Goal: Task Accomplishment & Management: Manage account settings

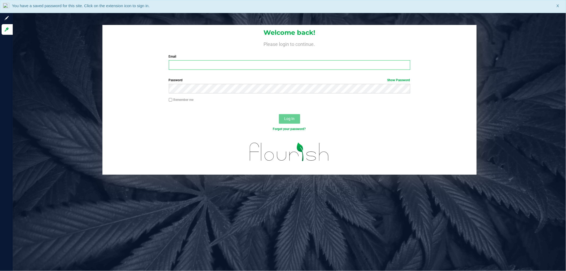
click at [183, 67] on input "Email" at bounding box center [289, 65] width 241 height 10
type input "[EMAIL_ADDRESS][DOMAIN_NAME]"
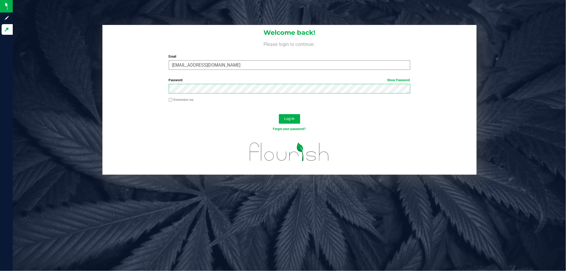
click at [279, 114] on button "Log In" at bounding box center [289, 119] width 21 height 10
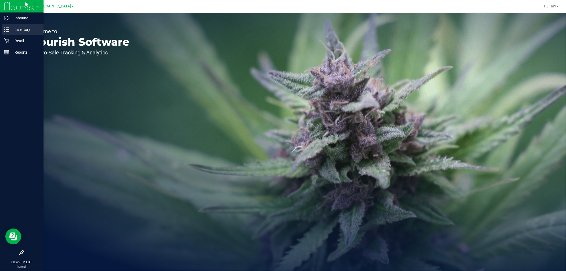
click at [7, 30] on icon at bounding box center [6, 29] width 5 height 5
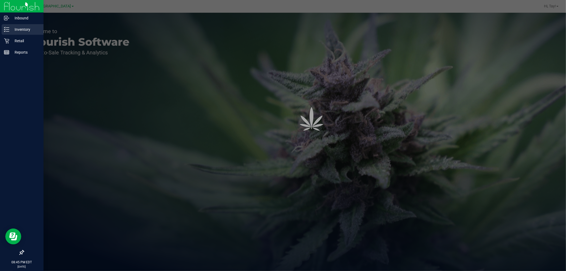
drag, startPoint x: 7, startPoint y: 30, endPoint x: 12, endPoint y: 30, distance: 5.6
click at [7, 30] on icon at bounding box center [6, 29] width 5 height 5
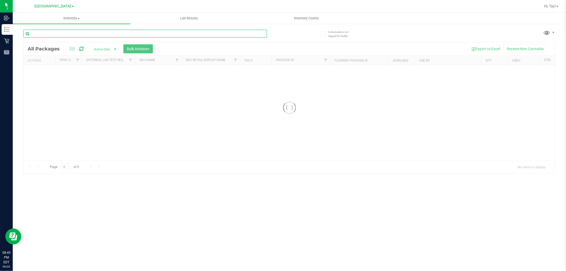
click at [86, 34] on input "text" at bounding box center [144, 34] width 243 height 8
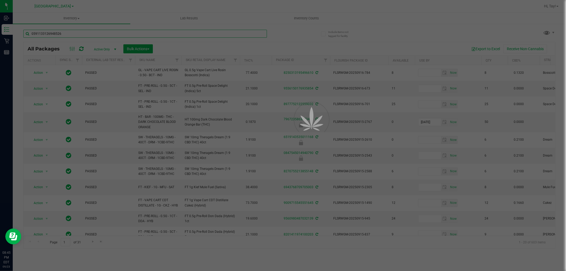
type input "0591133126948526"
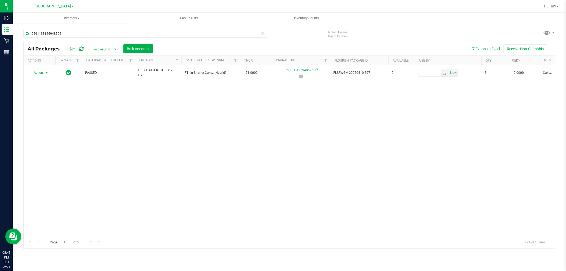
click at [39, 75] on span "Action" at bounding box center [36, 72] width 14 height 7
click at [48, 113] on li "Print package label" at bounding box center [46, 113] width 34 height 8
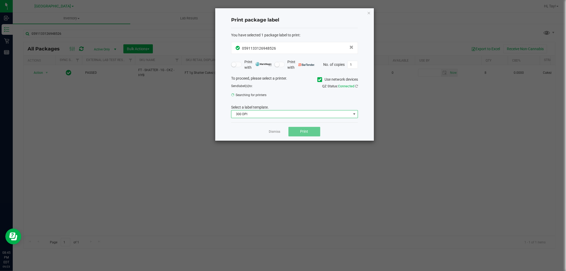
click at [269, 114] on span "300 DPI" at bounding box center [291, 113] width 120 height 7
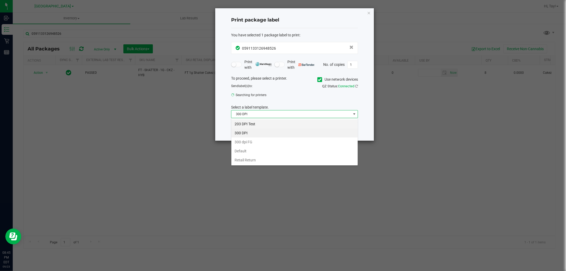
scroll to position [8, 127]
click at [266, 121] on li "203 DPI Test" at bounding box center [294, 123] width 126 height 9
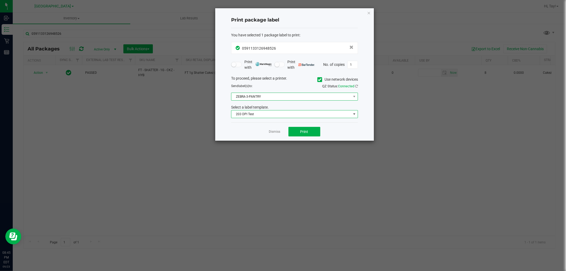
click at [271, 95] on span "ZEBRA-3-PANTRY" at bounding box center [291, 96] width 120 height 7
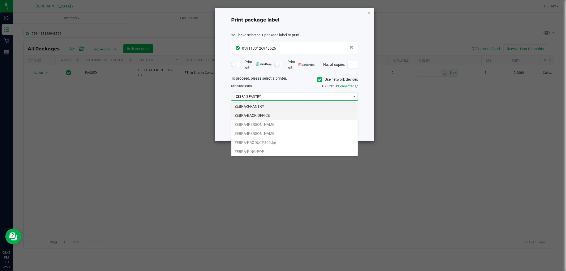
click at [272, 114] on li "ZEBRA-BACK OFFICE" at bounding box center [294, 115] width 126 height 9
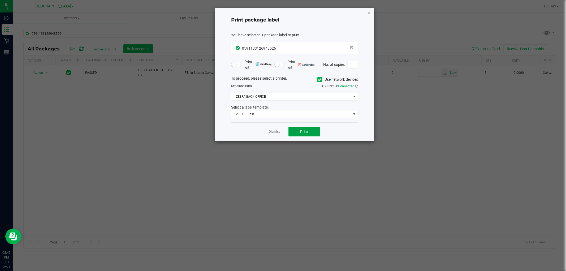
click at [295, 129] on button "Print" at bounding box center [304, 132] width 32 height 10
click at [273, 132] on link "Dismiss" at bounding box center [274, 131] width 11 height 5
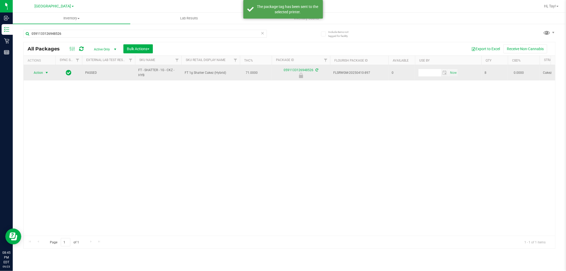
click at [37, 73] on span "Action" at bounding box center [36, 72] width 14 height 7
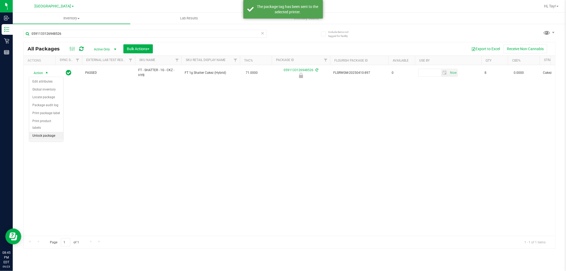
click at [45, 134] on li "Unlock package" at bounding box center [46, 136] width 34 height 8
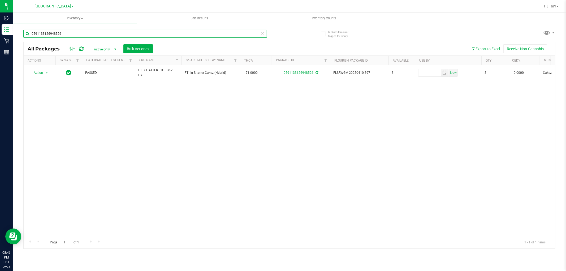
click at [86, 32] on input "0591133126948526" at bounding box center [144, 34] width 243 height 8
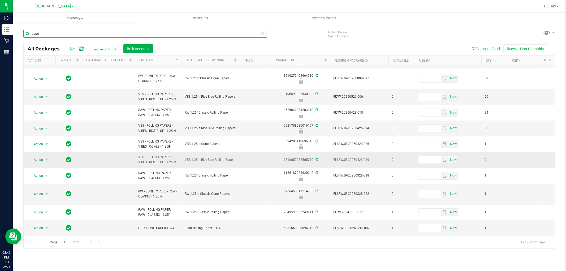
scroll to position [38, 0]
click at [78, 34] on input "paper" at bounding box center [144, 34] width 243 height 8
type input "bowl"
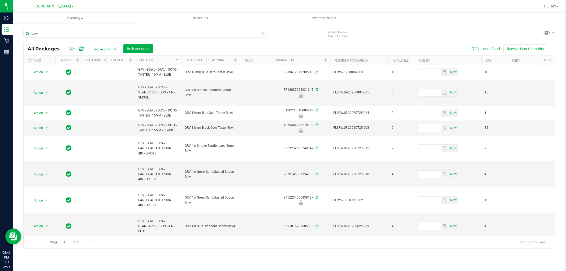
click at [228, 63] on th "Sku Retail Display Name" at bounding box center [210, 60] width 58 height 9
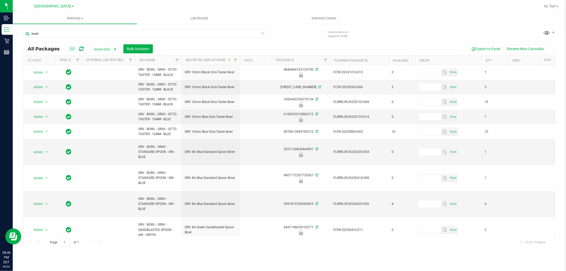
click at [97, 38] on div "bowl" at bounding box center [144, 36] width 243 height 12
click at [98, 36] on div "bowl" at bounding box center [144, 36] width 243 height 12
click at [98, 36] on input "bowl" at bounding box center [144, 34] width 243 height 8
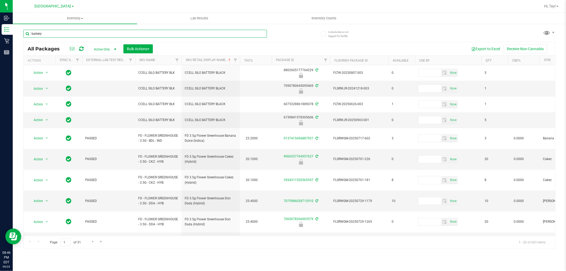
type input "battery"
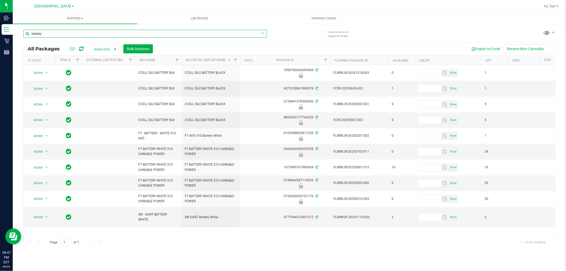
click at [177, 35] on input "battery" at bounding box center [144, 34] width 243 height 8
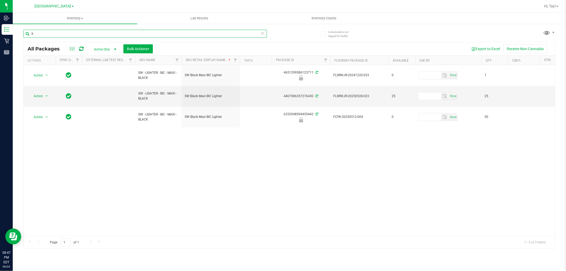
type input "l"
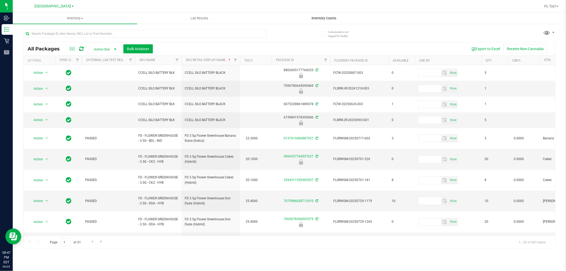
click at [322, 20] on span "Inventory Counts" at bounding box center [323, 18] width 39 height 5
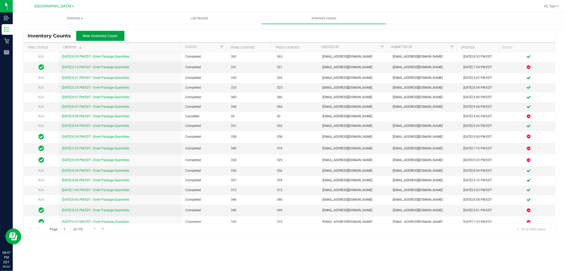
click at [113, 34] on span "New Inventory Count" at bounding box center [100, 36] width 35 height 4
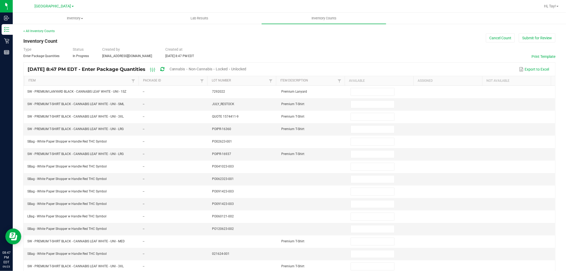
click at [185, 68] on span "Cannabis" at bounding box center [177, 69] width 16 height 4
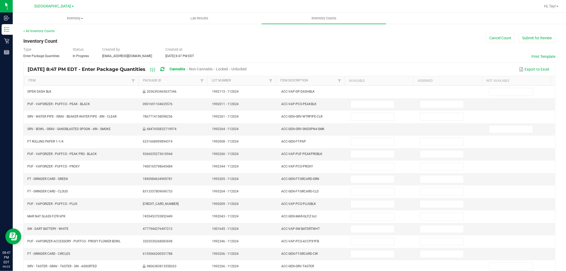
click at [247, 70] on span "Unlocked" at bounding box center [239, 69] width 15 height 4
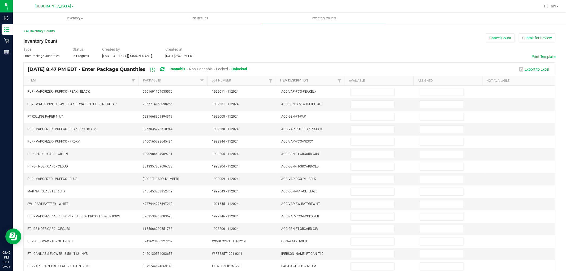
click at [314, 82] on link "Item Description" at bounding box center [308, 81] width 56 height 4
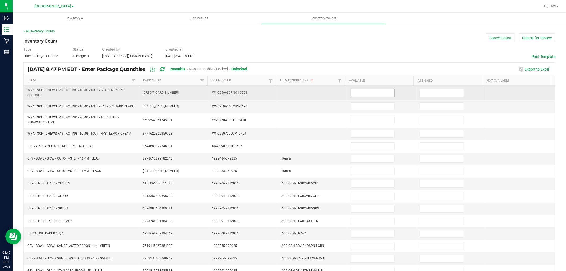
click at [362, 93] on input at bounding box center [372, 92] width 43 height 7
type input "14"
type input "28"
type input "40"
type input "18"
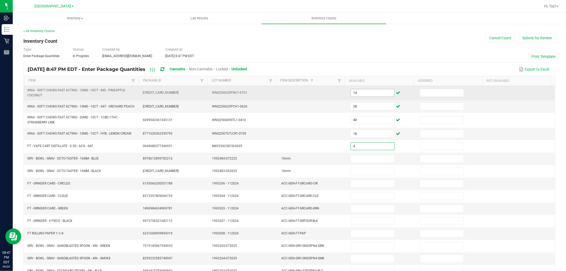
type input "4"
type input "3"
type input "10"
type input "3"
type input "1"
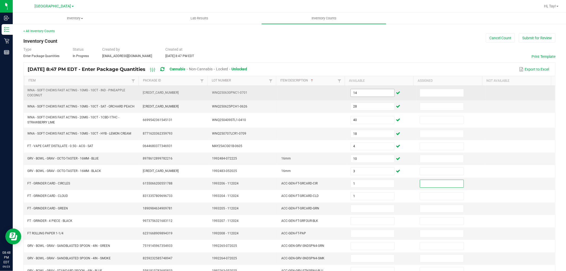
type input "1"
type input "2"
type input "1"
type input "4"
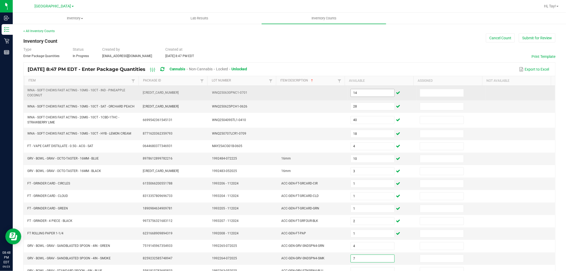
type input "7"
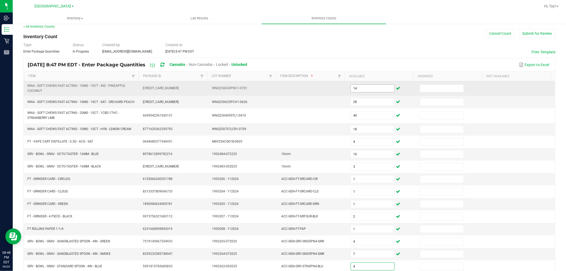
type input "4"
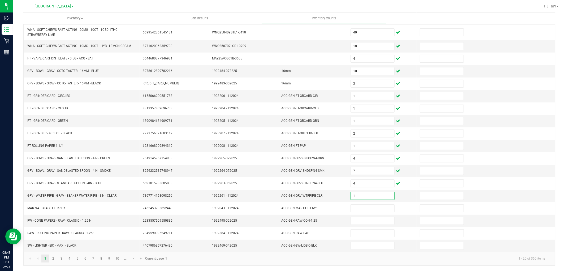
type input "1"
type input "24"
type input "1"
type input "25"
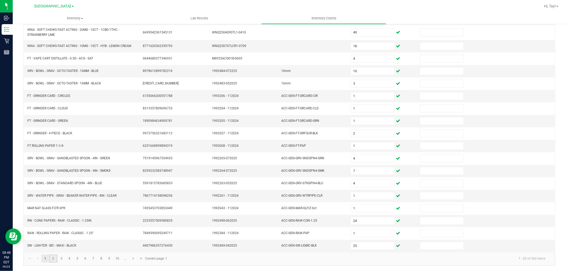
click at [54, 258] on link "2" at bounding box center [53, 258] width 8 height 8
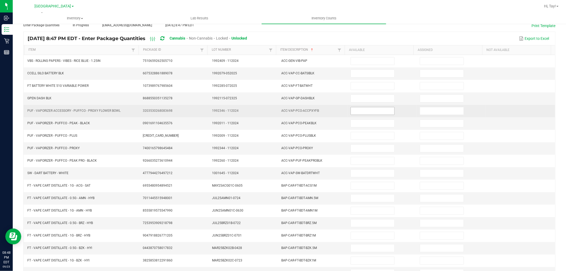
scroll to position [0, 0]
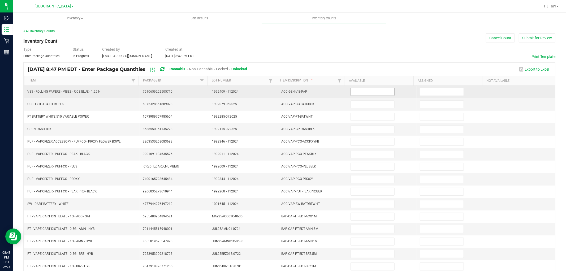
click at [372, 91] on input at bounding box center [372, 91] width 43 height 7
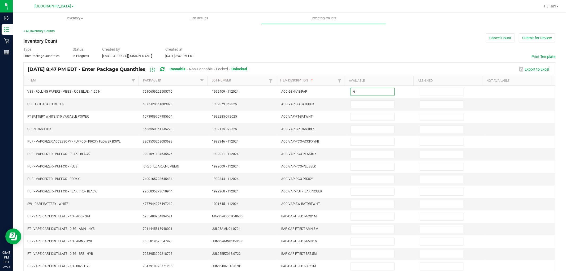
type input "9"
type input "1"
type input "16"
type input "3"
type input "4"
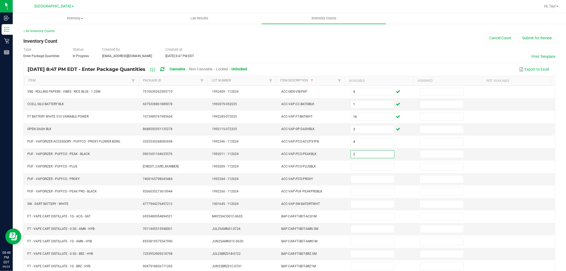
type input "2"
type input "3"
type input "4"
type input "1"
type input "2"
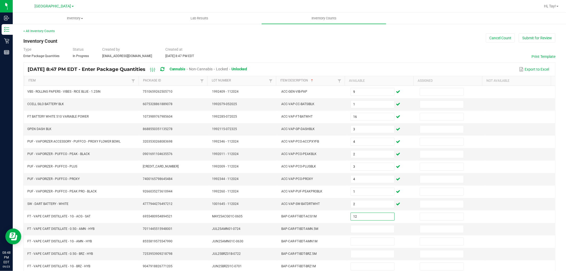
type input "12"
type input "3"
type input "6"
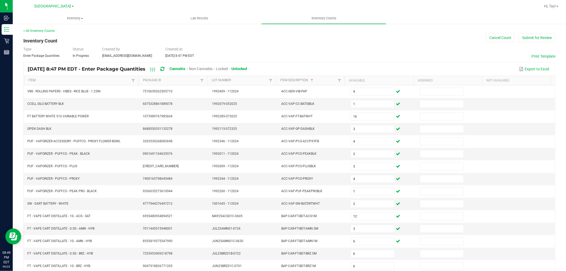
scroll to position [84, 0]
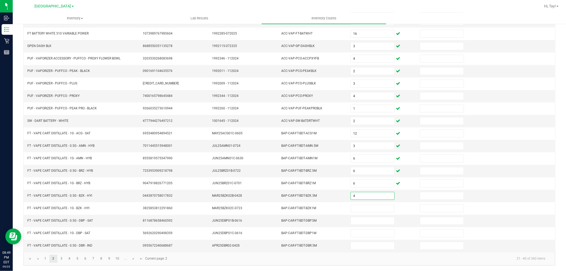
type input "4"
type input "1"
type input "3"
type input "7"
type input "1"
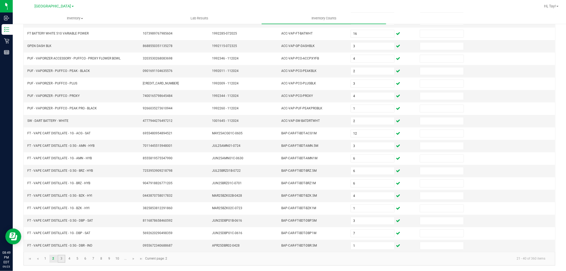
click at [60, 259] on link "3" at bounding box center [62, 259] width 8 height 8
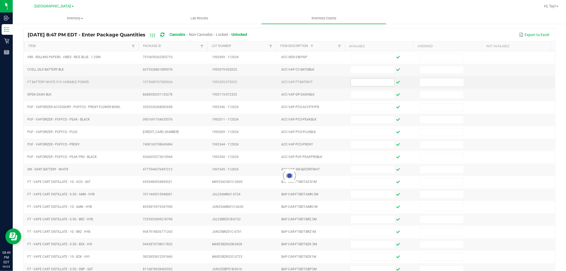
scroll to position [0, 0]
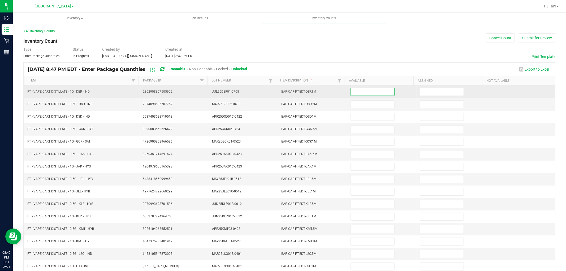
click at [377, 89] on input at bounding box center [372, 91] width 43 height 7
type input "2"
type input "4"
type input "2"
type input "6"
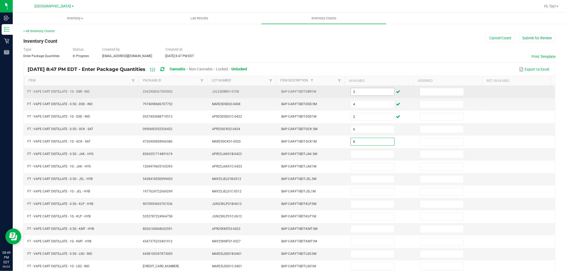
type input "8"
type input "4"
type input "5"
type input "1"
type input "5"
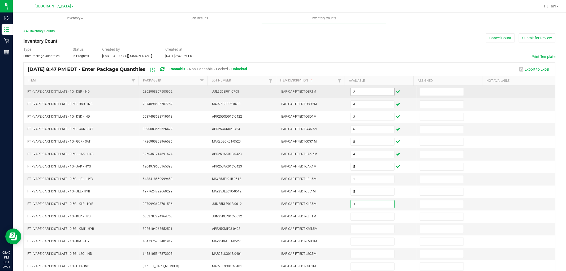
type input "3"
type input "2"
type input "1"
type input "6"
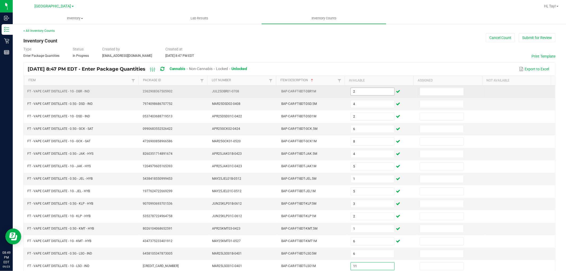
type input "11"
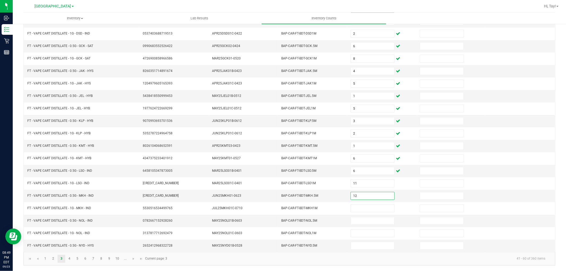
type input "12"
type input "3"
type input "1"
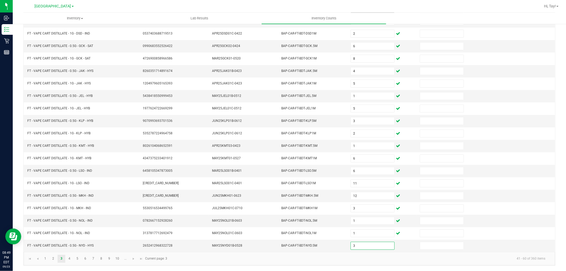
type input "3"
click at [71, 260] on link "4" at bounding box center [70, 259] width 8 height 8
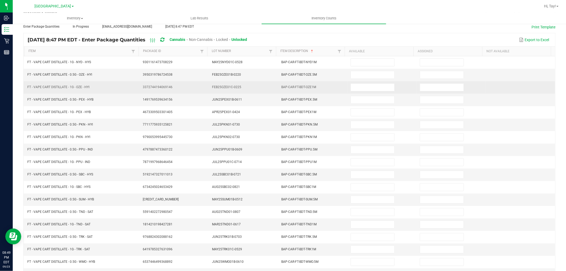
scroll to position [0, 0]
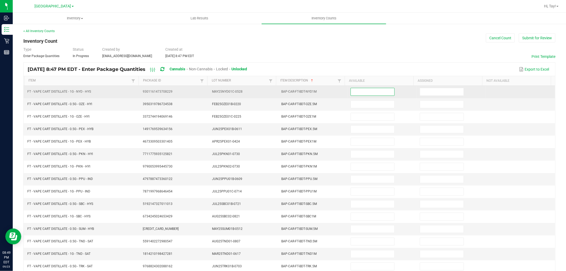
click at [356, 92] on input at bounding box center [372, 91] width 43 height 7
type input "7"
type input "3"
type input "6"
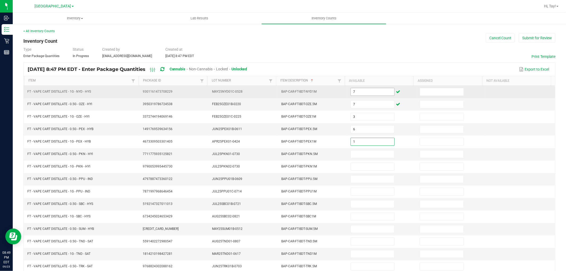
type input "1"
type input "10"
type input "2"
type input "5"
type input "12"
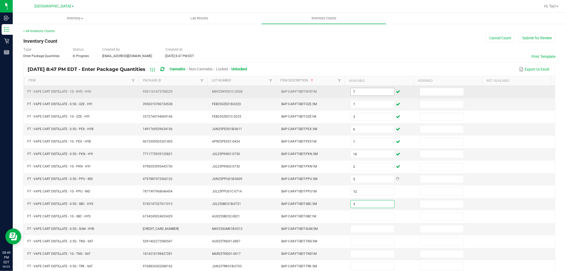
type input "3"
type input "1"
type input "9"
type input "4"
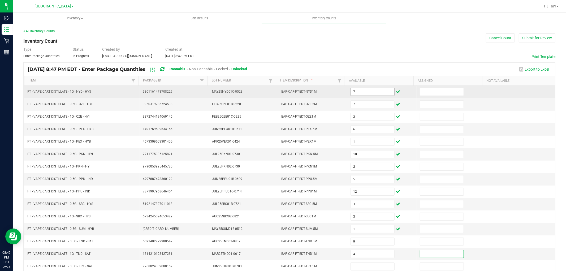
scroll to position [0, 0]
type input "0"
type input "10"
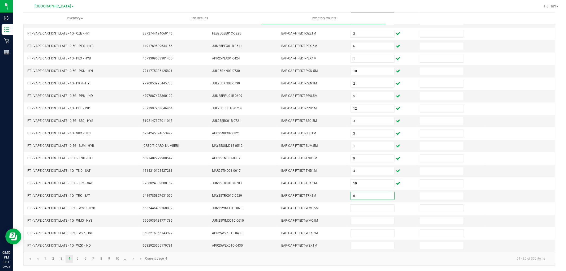
type input "6"
type input "10"
type input "11"
type input "9"
type input "2"
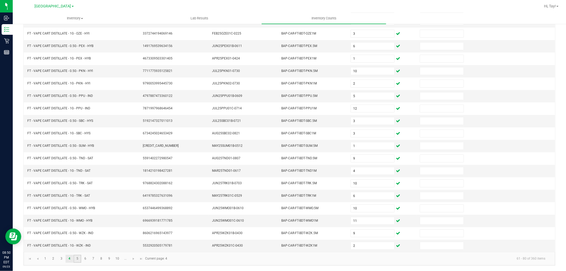
click at [78, 260] on link "5" at bounding box center [77, 259] width 8 height 8
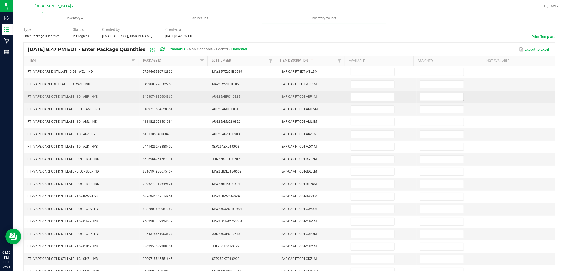
scroll to position [0, 0]
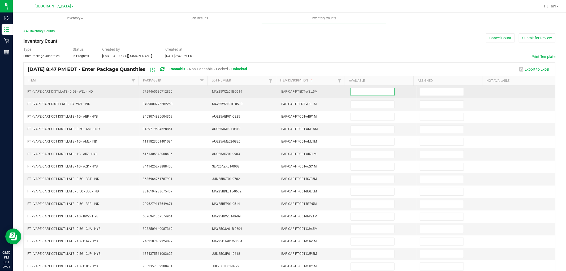
click at [382, 94] on input at bounding box center [372, 91] width 43 height 7
type input "10"
type input "11"
type input "7"
type input "3"
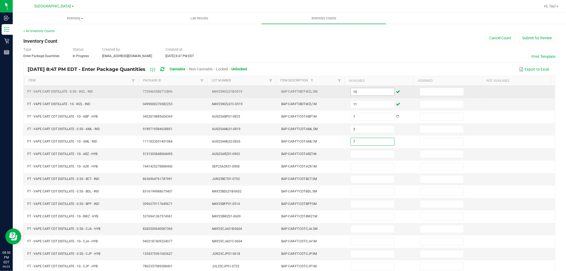
type input "7"
type input "5"
type input "12"
type input "3"
type input "12"
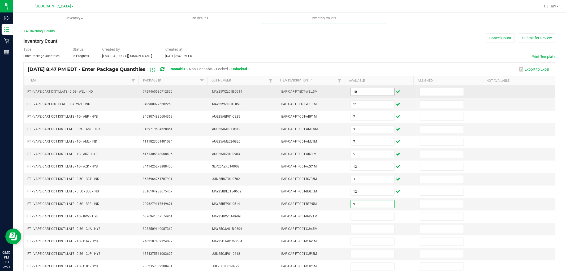
type input "9"
type input "1"
type input "7"
type input "3"
type input "8"
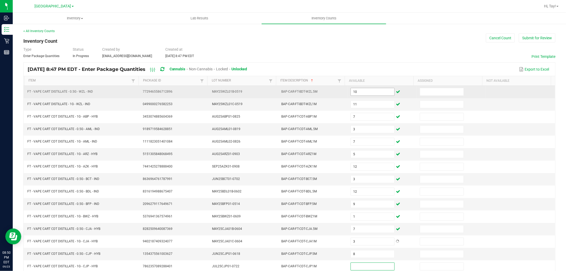
scroll to position [0, 0]
type input "4"
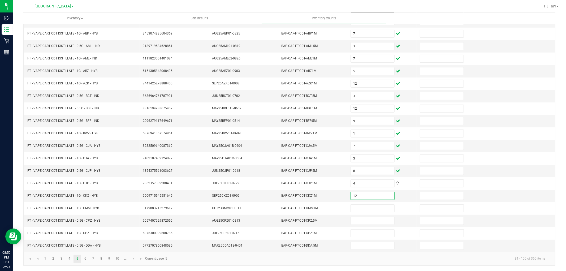
type input "12"
type input "1"
type input "7"
type input "10"
type input "8"
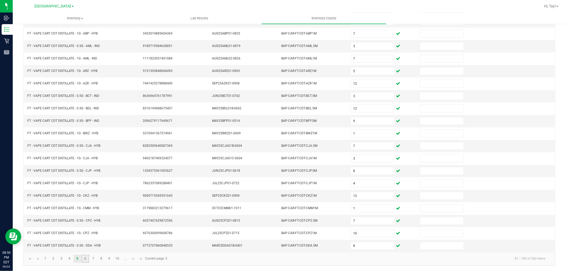
click at [84, 259] on link "6" at bounding box center [85, 259] width 8 height 8
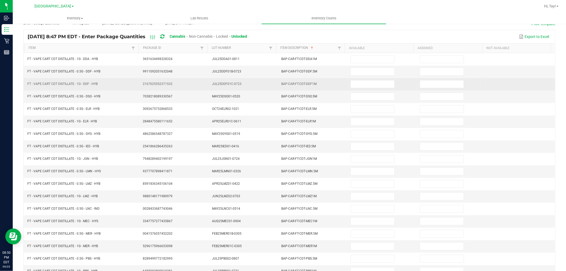
scroll to position [0, 0]
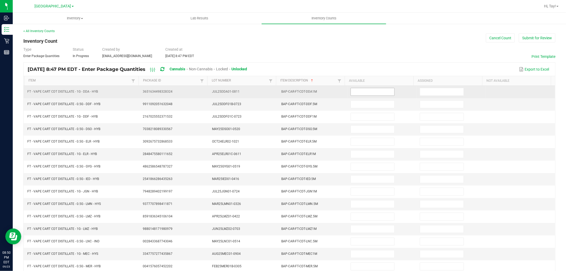
click at [364, 95] on input at bounding box center [372, 91] width 43 height 7
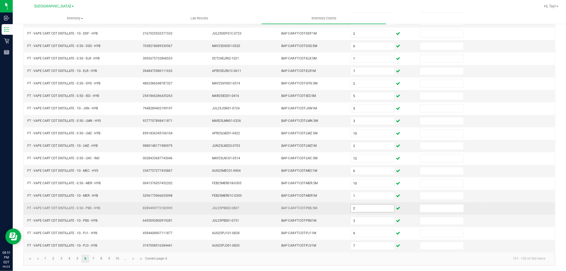
click at [361, 210] on input "2" at bounding box center [372, 208] width 43 height 7
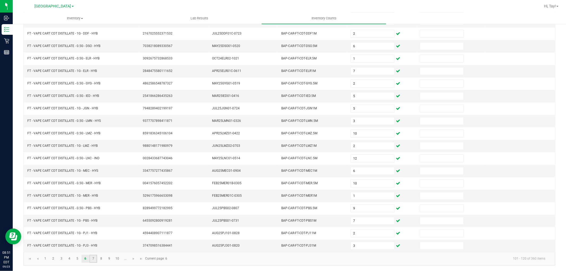
click at [94, 259] on link "7" at bounding box center [93, 259] width 8 height 8
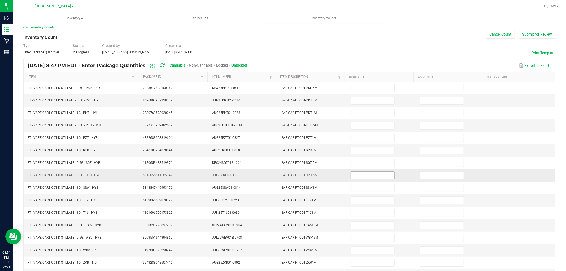
scroll to position [0, 0]
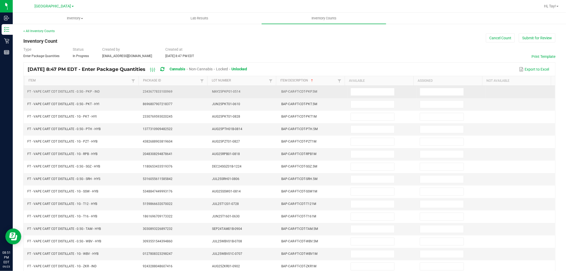
click at [358, 96] on td at bounding box center [381, 92] width 69 height 12
click at [359, 91] on input at bounding box center [372, 91] width 43 height 7
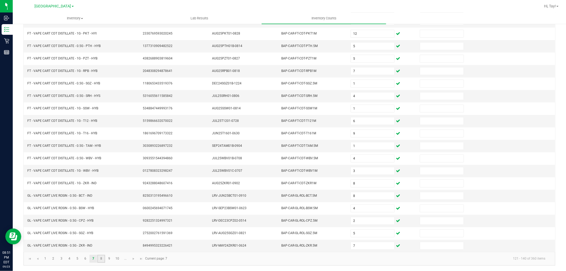
click at [102, 256] on link "8" at bounding box center [101, 259] width 8 height 8
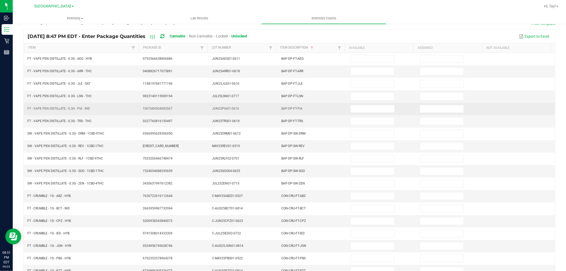
scroll to position [0, 0]
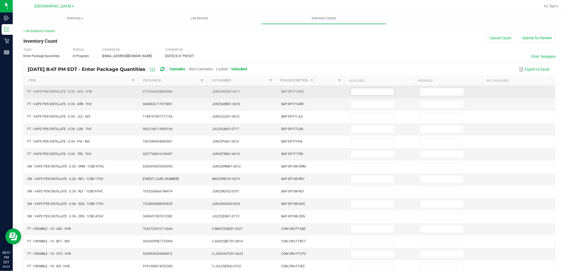
click at [363, 91] on input at bounding box center [372, 91] width 43 height 7
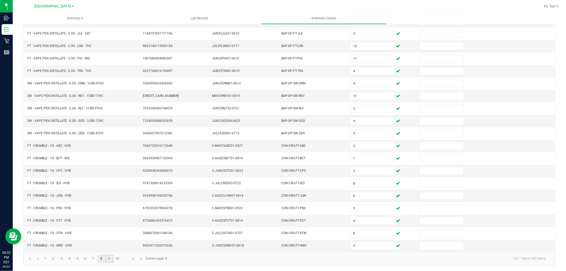
click at [110, 258] on link "9" at bounding box center [109, 259] width 8 height 8
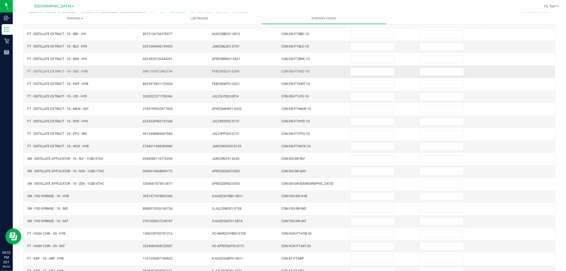
scroll to position [0, 0]
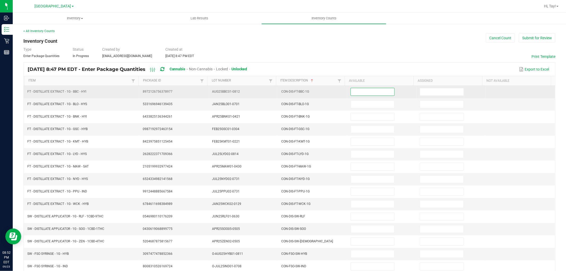
click at [359, 94] on input at bounding box center [372, 91] width 43 height 7
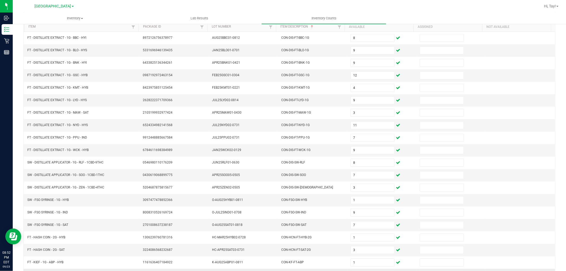
scroll to position [84, 0]
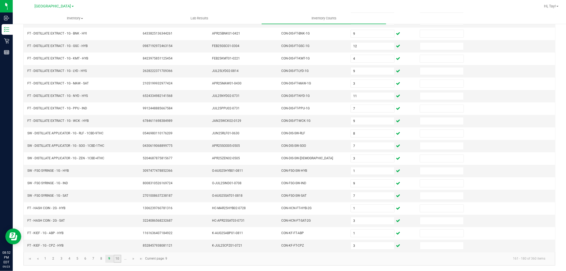
click at [118, 258] on link "10" at bounding box center [118, 259] width 8 height 8
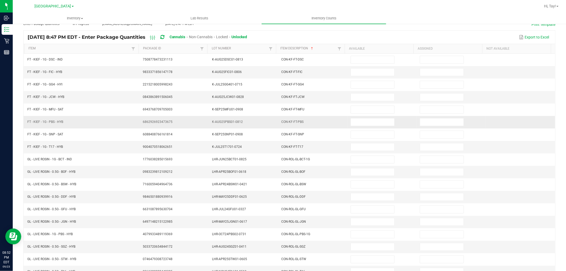
scroll to position [0, 0]
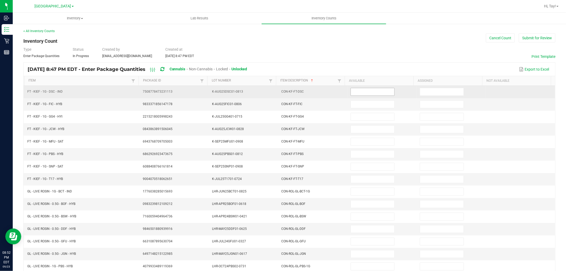
click at [373, 95] on input at bounding box center [372, 91] width 43 height 7
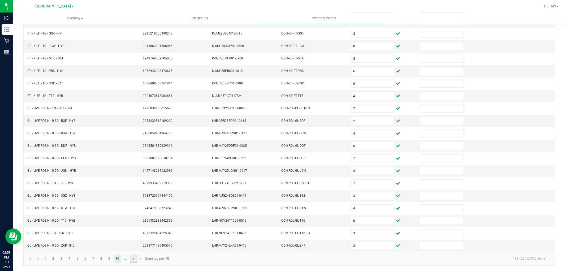
click at [133, 258] on span "Go to the next page" at bounding box center [133, 258] width 4 height 4
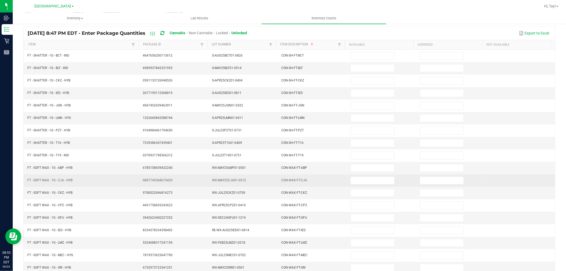
scroll to position [0, 0]
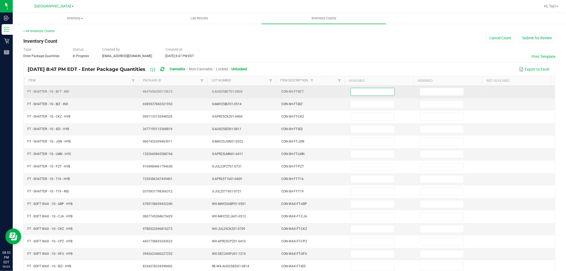
click at [359, 91] on input at bounding box center [372, 91] width 43 height 7
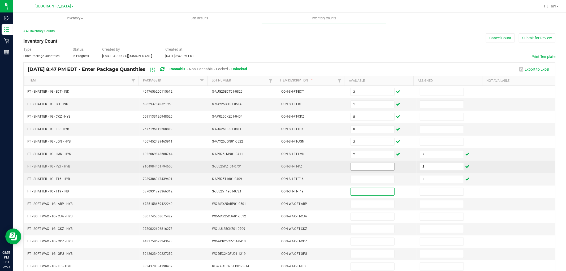
click at [383, 166] on input at bounding box center [372, 166] width 43 height 7
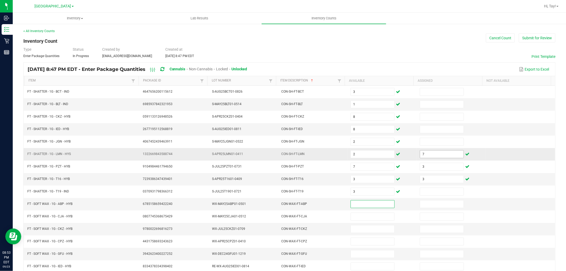
click at [420, 156] on input "7" at bounding box center [441, 153] width 43 height 7
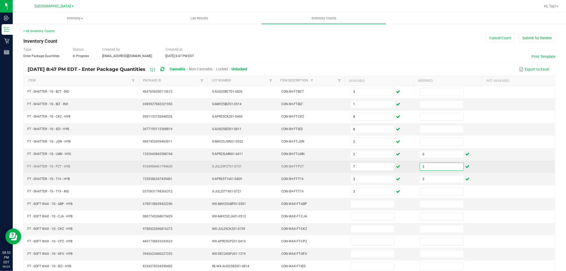
click at [422, 168] on input "3" at bounding box center [441, 166] width 43 height 7
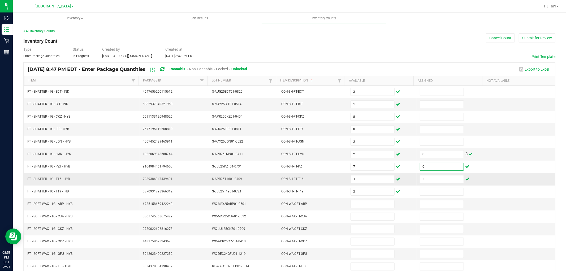
click at [422, 184] on td "3" at bounding box center [450, 179] width 69 height 12
click at [425, 180] on input "3" at bounding box center [441, 178] width 43 height 7
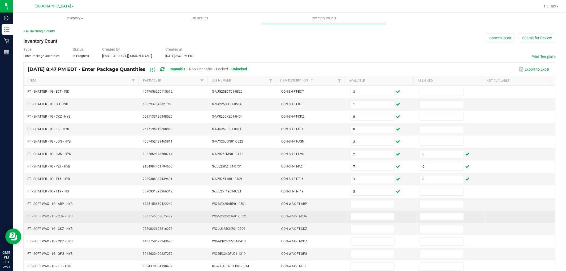
click at [372, 211] on td at bounding box center [381, 216] width 69 height 12
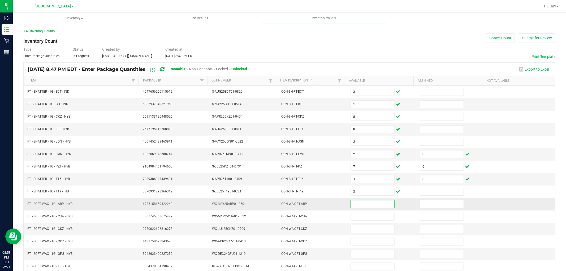
click at [373, 207] on input at bounding box center [372, 203] width 43 height 7
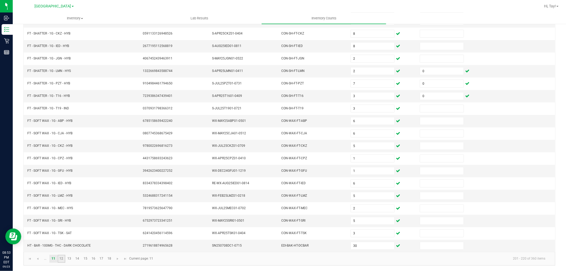
click at [61, 259] on link "12" at bounding box center [62, 259] width 8 height 8
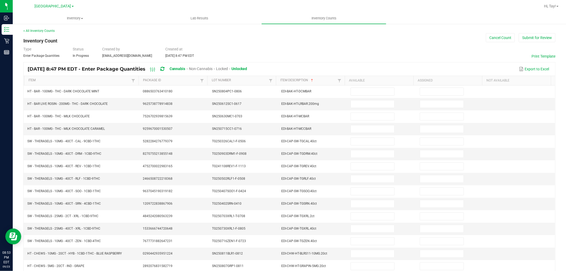
scroll to position [0, 0]
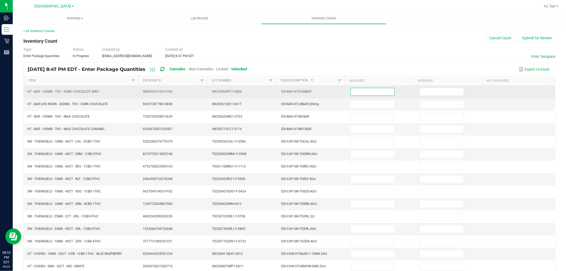
click at [357, 91] on input at bounding box center [372, 91] width 43 height 7
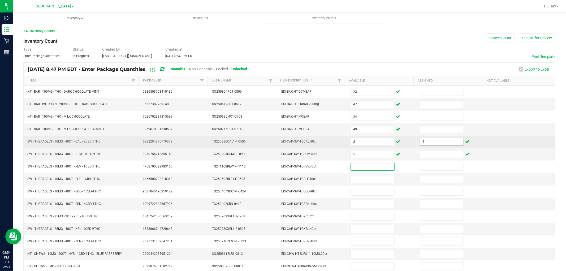
click at [423, 145] on input "6" at bounding box center [441, 141] width 43 height 7
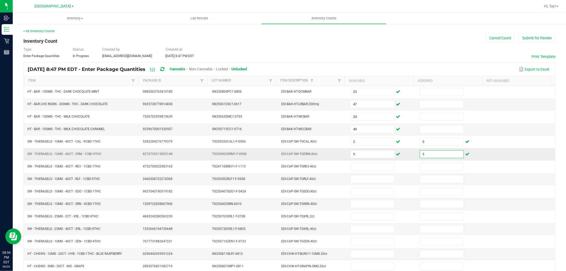
click at [421, 155] on input "5" at bounding box center [441, 153] width 43 height 7
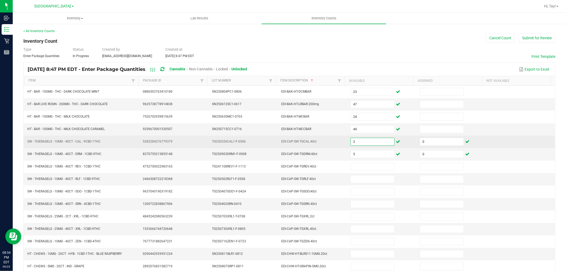
click at [379, 141] on input "2" at bounding box center [372, 141] width 43 height 7
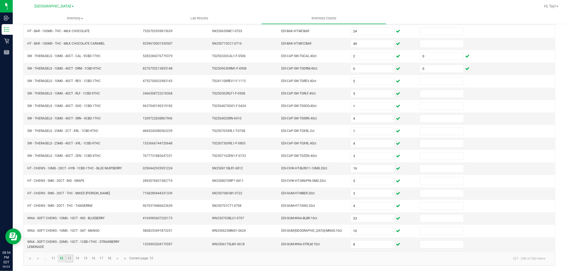
click at [69, 261] on link "13" at bounding box center [70, 258] width 8 height 8
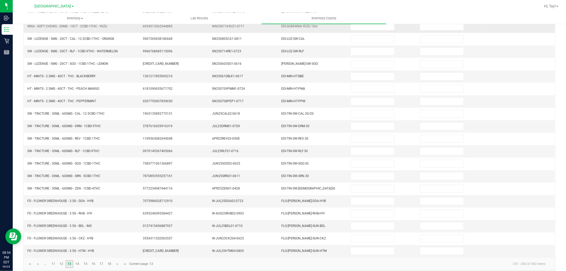
scroll to position [0, 0]
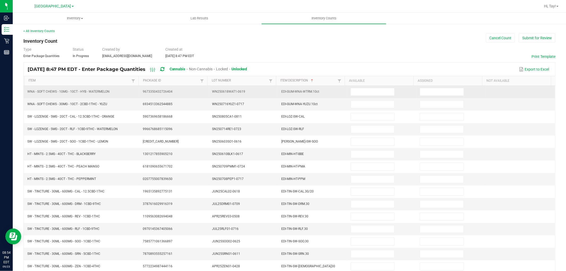
click at [359, 97] on td at bounding box center [381, 92] width 69 height 12
click at [364, 93] on input at bounding box center [372, 91] width 43 height 7
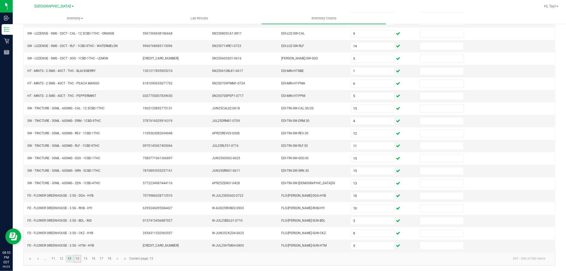
click at [79, 259] on link "14" at bounding box center [77, 259] width 8 height 8
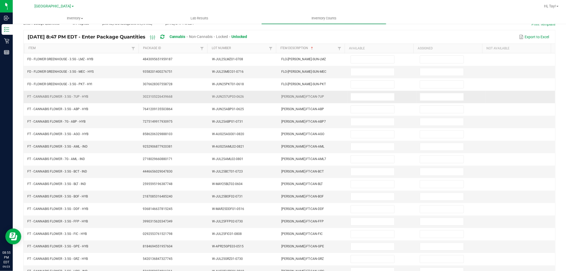
scroll to position [0, 0]
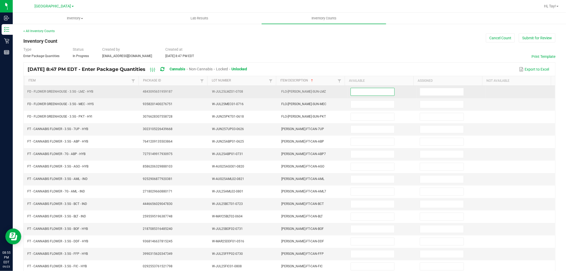
click at [362, 94] on input at bounding box center [372, 91] width 43 height 7
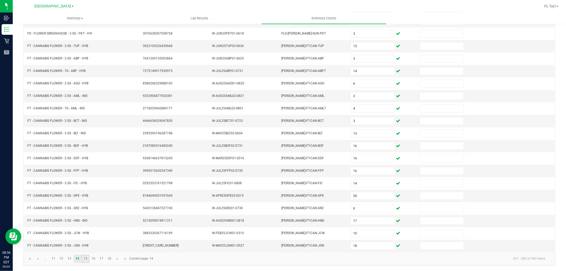
click at [86, 259] on link "15" at bounding box center [85, 259] width 8 height 8
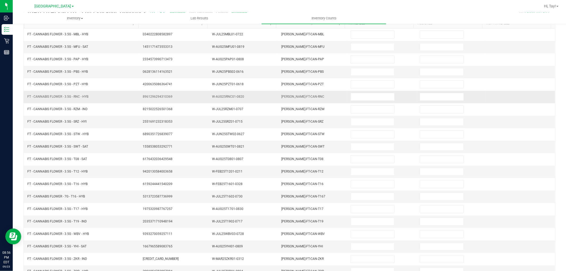
scroll to position [0, 0]
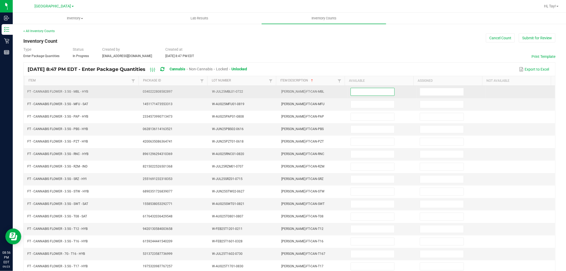
click at [372, 92] on input at bounding box center [372, 91] width 43 height 7
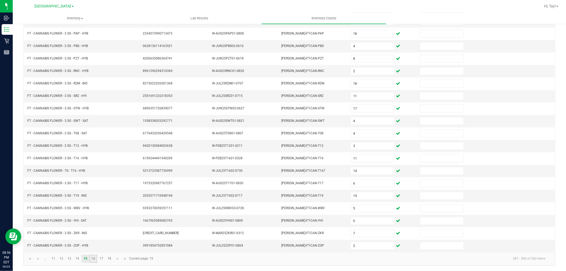
click at [91, 259] on link "16" at bounding box center [93, 259] width 8 height 8
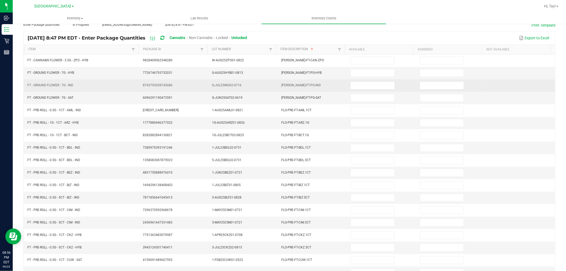
scroll to position [0, 0]
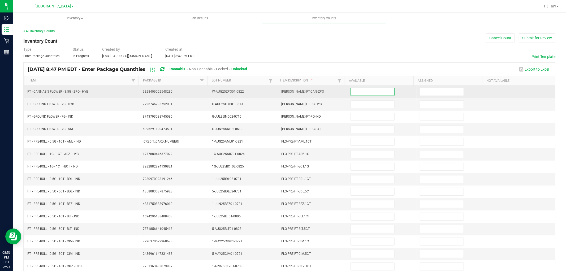
click at [355, 89] on input at bounding box center [372, 91] width 43 height 7
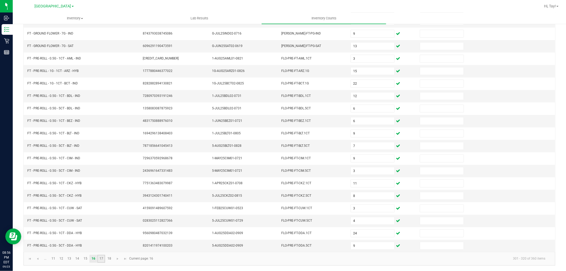
click at [103, 259] on link "17" at bounding box center [101, 259] width 8 height 8
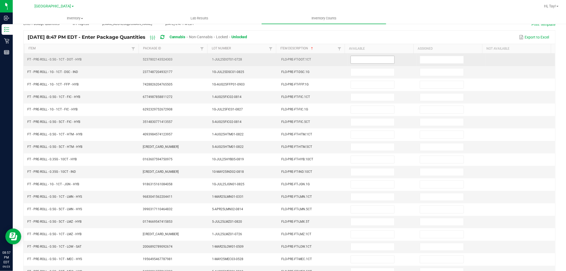
scroll to position [0, 0]
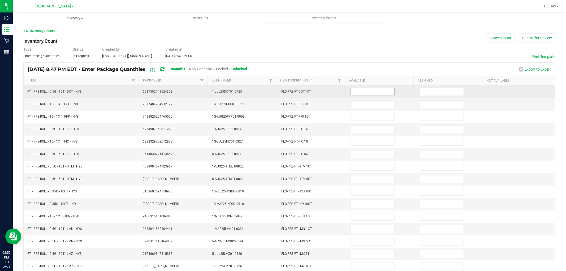
click at [383, 94] on input at bounding box center [372, 91] width 43 height 7
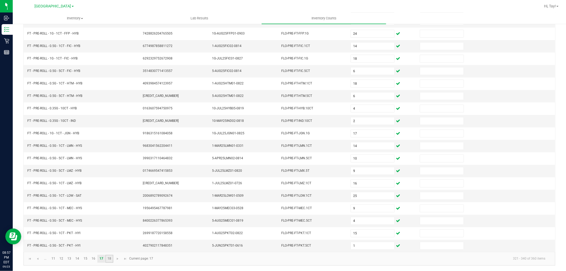
click at [109, 260] on link "18" at bounding box center [109, 259] width 8 height 8
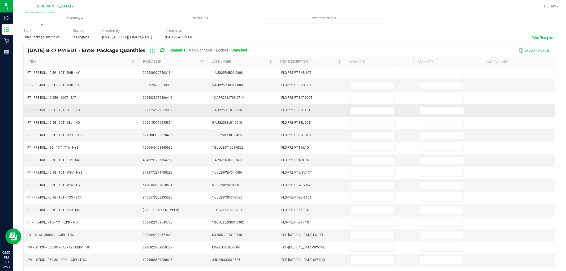
scroll to position [0, 0]
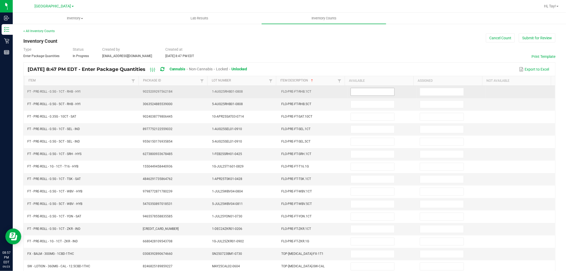
click at [356, 94] on input at bounding box center [372, 91] width 43 height 7
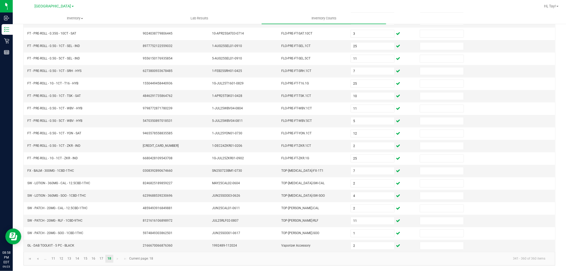
click at [117, 259] on kendo-pager-next-buttons at bounding box center [121, 259] width 15 height 8
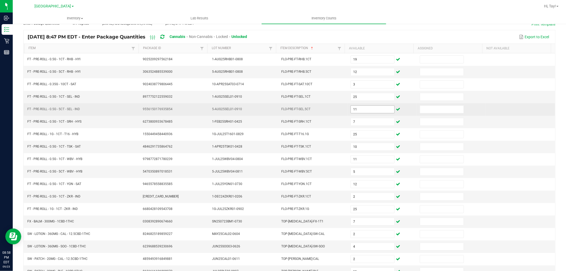
scroll to position [0, 0]
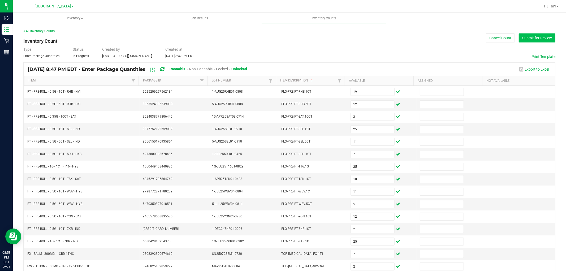
click at [519, 36] on button "Submit for Review" at bounding box center [537, 37] width 37 height 9
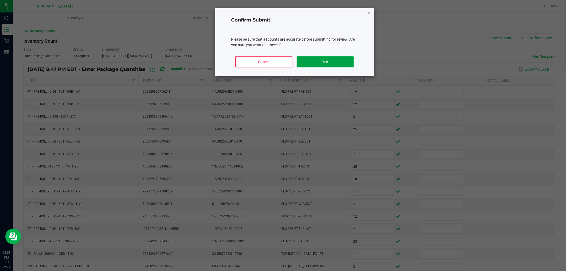
click at [345, 60] on button "Yes" at bounding box center [325, 61] width 57 height 11
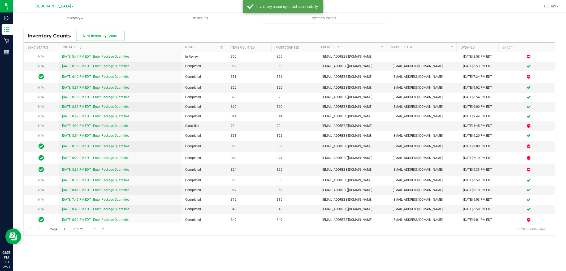
click at [173, 32] on div "Inventory Counts New Inventory Count" at bounding box center [289, 35] width 531 height 13
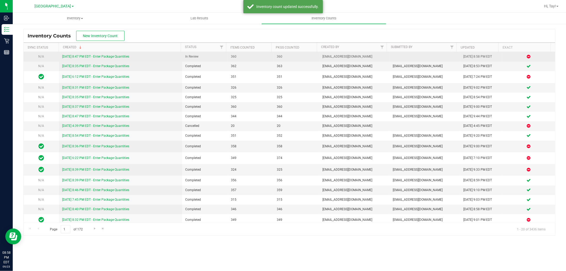
click at [85, 56] on link "[DATE] 8:47 PM EDT - Enter Package Quantities" at bounding box center [95, 57] width 67 height 4
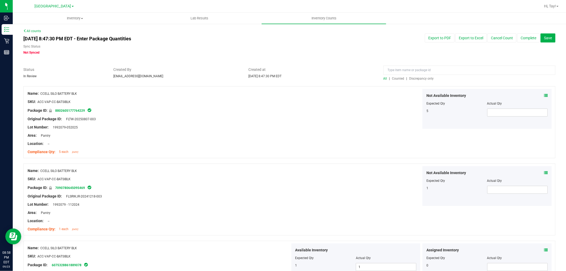
click at [412, 79] on span "Discrepancy only" at bounding box center [421, 79] width 24 height 4
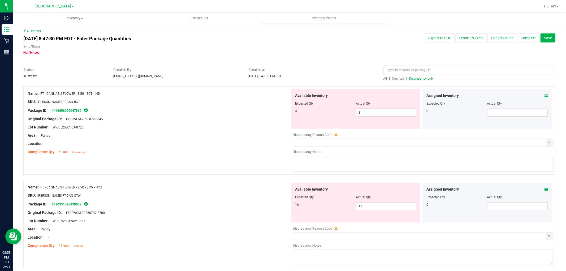
drag, startPoint x: 211, startPoint y: 138, endPoint x: 251, endPoint y: 124, distance: 42.9
click at [213, 137] on div "Name: FT - CANNABIS FLOWER - 3.5G - BCT - IND SKU: [PERSON_NAME]-FT-CAN-BCT Pac…" at bounding box center [159, 123] width 263 height 68
click at [368, 113] on span "3 3" at bounding box center [386, 112] width 60 height 8
click at [368, 113] on input "3" at bounding box center [386, 112] width 60 height 7
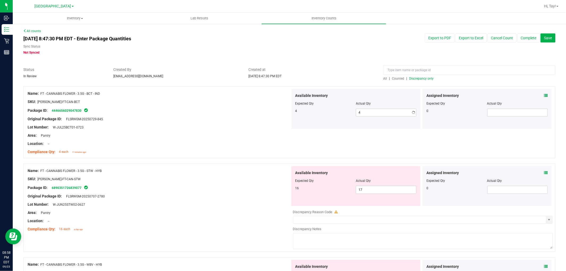
click at [218, 151] on div "Compliance Qty: 4 each 11 minutes ago" at bounding box center [159, 152] width 263 height 6
click at [365, 189] on span "17 17" at bounding box center [386, 190] width 60 height 8
click at [365, 189] on input "17" at bounding box center [386, 189] width 60 height 7
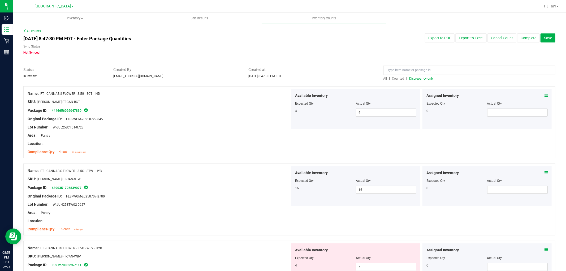
click at [276, 200] on div at bounding box center [159, 200] width 263 height 3
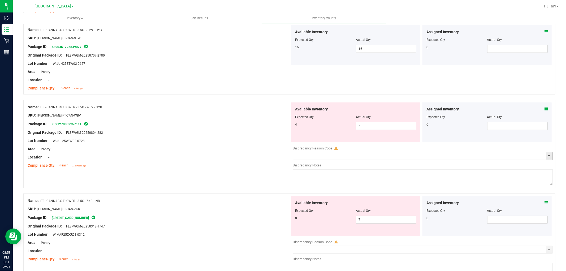
scroll to position [147, 0]
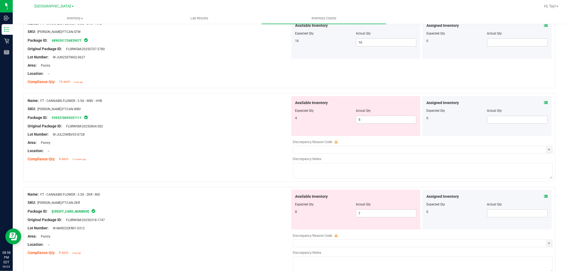
click at [369, 112] on div "Actual Qty" at bounding box center [386, 110] width 60 height 5
drag, startPoint x: 369, startPoint y: 112, endPoint x: 368, endPoint y: 118, distance: 6.2
click at [369, 116] on div "Available Inventory Expected Qty Actual Qty 4 5 5" at bounding box center [355, 116] width 129 height 40
click at [368, 118] on span "5 5" at bounding box center [386, 120] width 60 height 8
click at [368, 118] on input "5" at bounding box center [386, 119] width 60 height 7
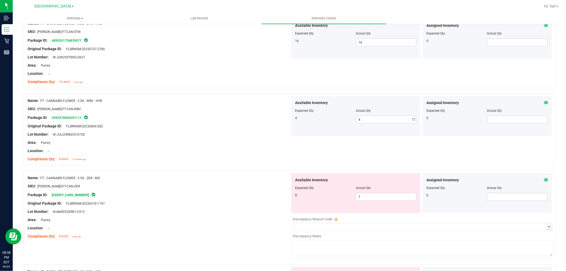
click at [250, 149] on div "Location: --" at bounding box center [159, 151] width 263 height 6
click at [368, 191] on div at bounding box center [355, 191] width 121 height 3
click at [366, 196] on span "7 7" at bounding box center [386, 197] width 60 height 8
click at [366, 196] on input "7" at bounding box center [386, 196] width 60 height 7
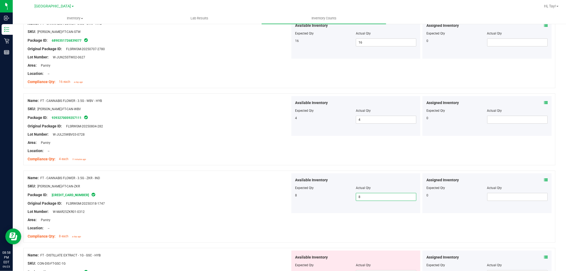
click at [237, 197] on div "Package ID: [CREDIT_CARD_NUMBER]" at bounding box center [159, 195] width 263 height 6
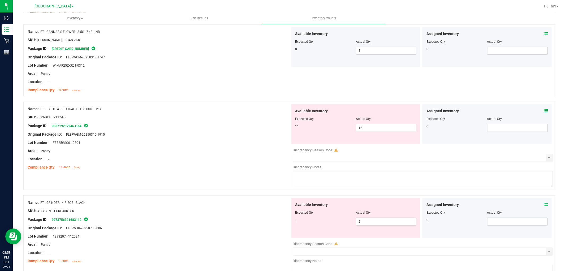
scroll to position [295, 0]
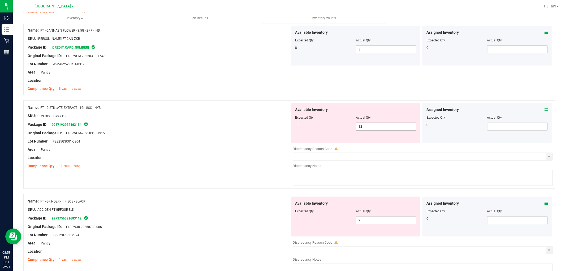
click at [365, 125] on span "12 12" at bounding box center [386, 127] width 60 height 8
click at [365, 125] on input "12" at bounding box center [386, 126] width 60 height 7
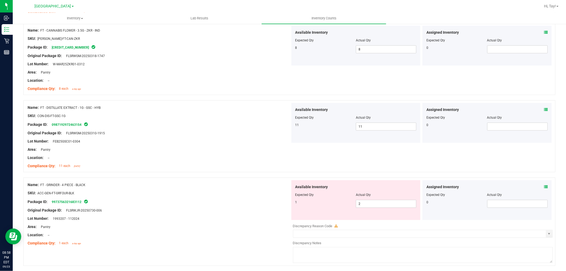
click at [258, 151] on div "Area: Pantry" at bounding box center [159, 150] width 263 height 6
click at [375, 205] on span "2 2" at bounding box center [386, 204] width 60 height 8
click at [375, 203] on input "2" at bounding box center [386, 203] width 60 height 7
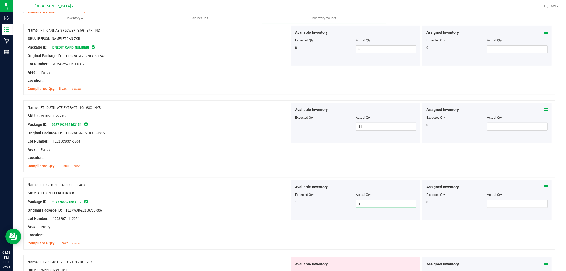
click at [159, 192] on div "SKU: ACC-GEN-FT-GRFOUR-BLK" at bounding box center [159, 193] width 263 height 6
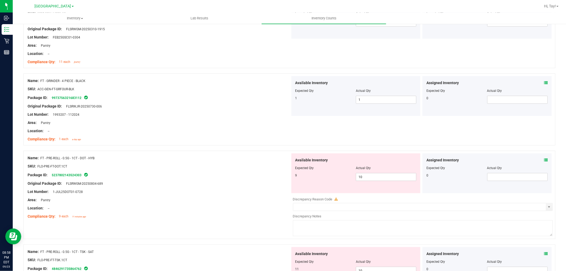
scroll to position [412, 0]
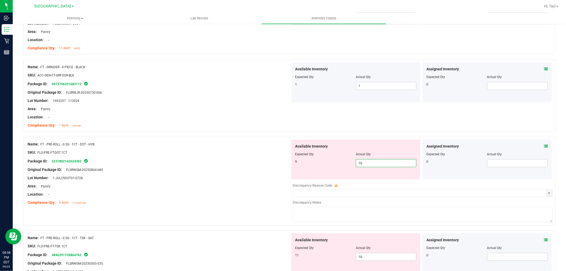
click at [375, 161] on span "10 10" at bounding box center [386, 163] width 60 height 8
click at [375, 161] on input "10" at bounding box center [386, 162] width 60 height 7
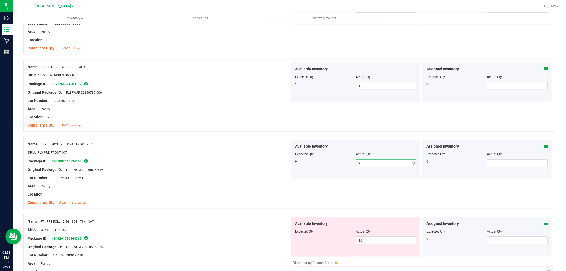
click at [288, 189] on div "Name: FT - PRE-ROLL - 0.5G - 1CT - DOT - HYB SKU: FLO-PRE-FT-DOT.1CT Package ID…" at bounding box center [289, 173] width 532 height 72
click at [364, 241] on span "10 10" at bounding box center [386, 240] width 60 height 8
click at [364, 241] on input "10" at bounding box center [386, 240] width 60 height 7
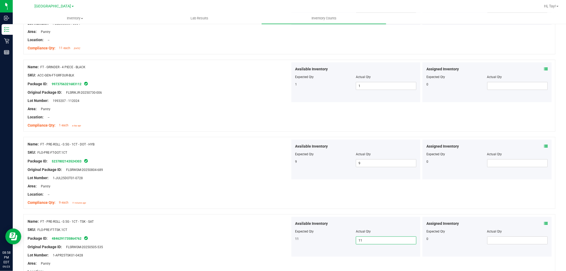
drag, startPoint x: 207, startPoint y: 225, endPoint x: 232, endPoint y: 214, distance: 26.9
click at [209, 224] on div at bounding box center [159, 225] width 263 height 3
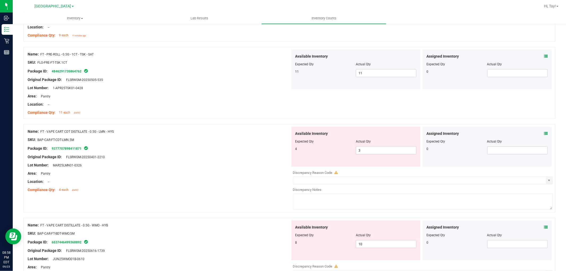
scroll to position [589, 0]
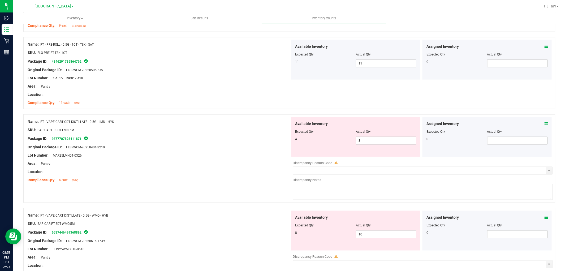
click at [253, 168] on div at bounding box center [159, 167] width 263 height 3
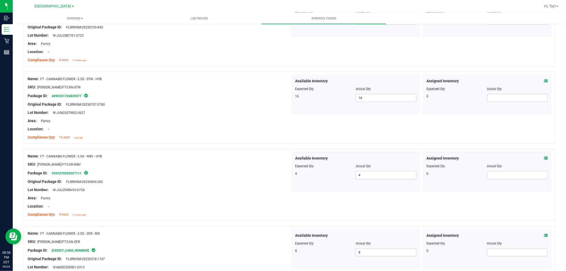
scroll to position [0, 0]
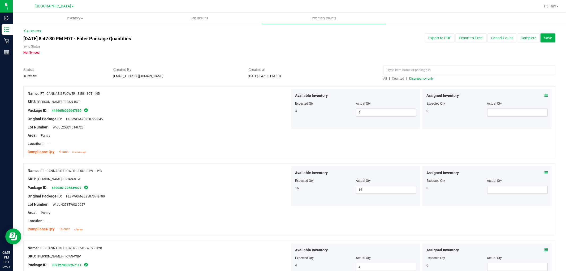
click at [425, 78] on span "Discrepancy only" at bounding box center [421, 79] width 24 height 4
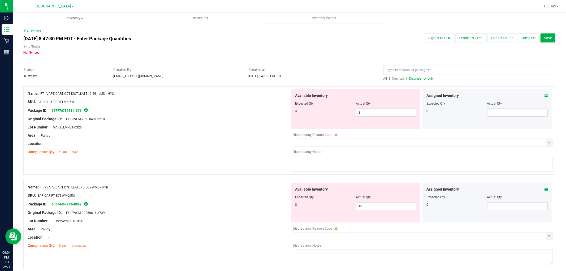
click at [203, 122] on div at bounding box center [159, 123] width 263 height 3
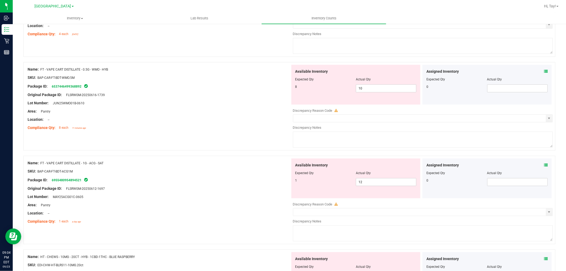
scroll to position [147, 0]
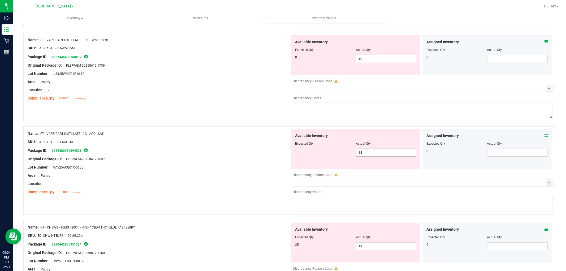
click at [366, 154] on span "12 12" at bounding box center [386, 153] width 60 height 8
click at [366, 154] on input "12" at bounding box center [386, 152] width 60 height 7
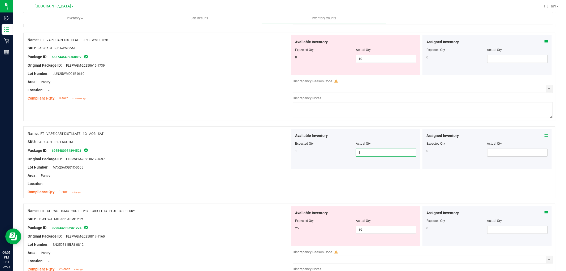
click at [226, 158] on div "Original Package ID: FLSRWGM-20250612-1697" at bounding box center [159, 159] width 263 height 6
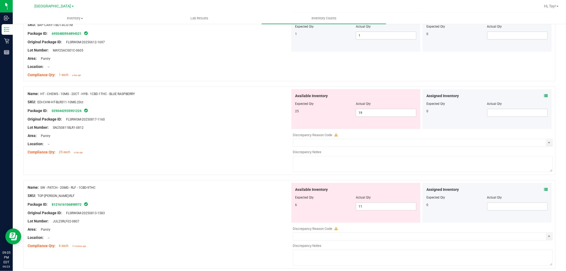
scroll to position [265, 0]
click at [362, 112] on span "19 19" at bounding box center [386, 112] width 60 height 8
click at [362, 112] on input "19" at bounding box center [386, 111] width 60 height 7
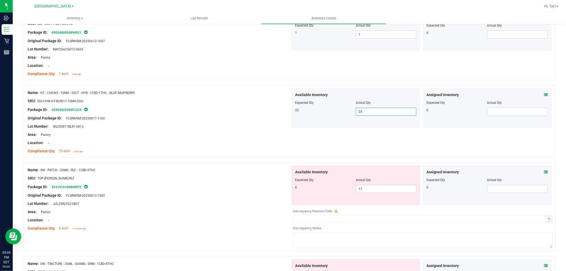
click at [253, 177] on div "SKU: TOP-[PERSON_NAME]-RLF" at bounding box center [159, 178] width 263 height 6
click at [367, 190] on span "11 11" at bounding box center [386, 189] width 60 height 8
click at [367, 190] on input "11" at bounding box center [386, 188] width 60 height 7
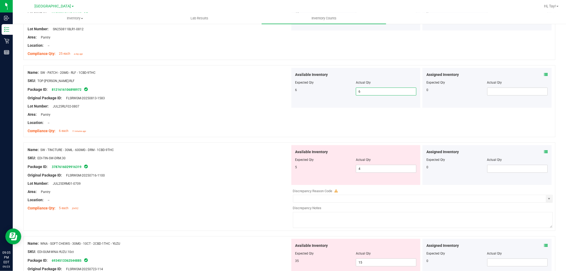
scroll to position [383, 0]
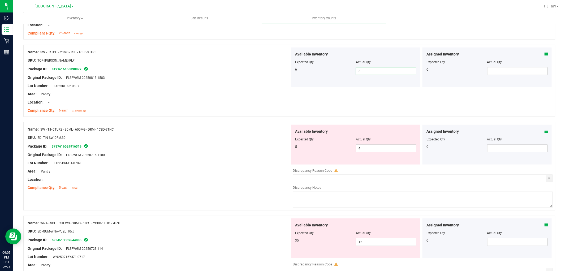
click at [186, 124] on div "Name: SW - TINCTURE - 30ML - 600MG - DRM - 1CBD-9THC SKU: EDI-TIN-SW-DRM.30 Pac…" at bounding box center [289, 166] width 532 height 88
click at [383, 151] on span "4 4" at bounding box center [386, 148] width 60 height 8
click at [0, 0] on input "4" at bounding box center [0, 0] width 0 height 0
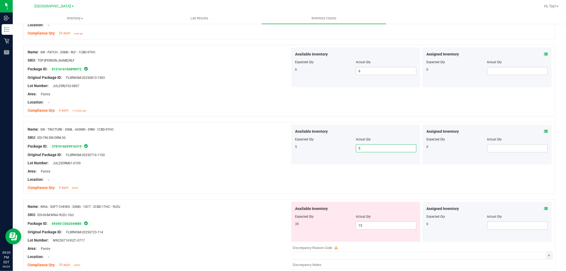
click at [125, 139] on div "SKU: EDI-TIN-SW-DRM.30" at bounding box center [159, 138] width 263 height 6
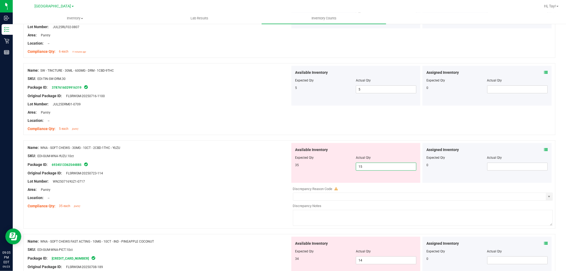
click at [376, 167] on span "15 15" at bounding box center [386, 167] width 60 height 8
click at [376, 167] on input "15" at bounding box center [386, 166] width 60 height 7
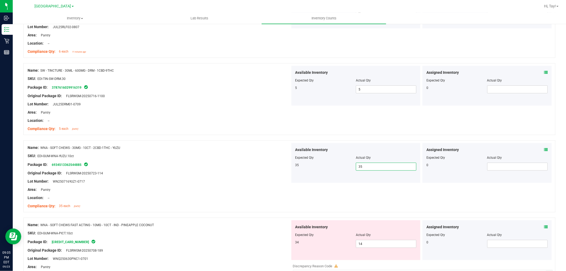
drag, startPoint x: 227, startPoint y: 189, endPoint x: 342, endPoint y: 216, distance: 118.8
click at [236, 188] on div "Area: Pantry" at bounding box center [159, 190] width 263 height 6
click at [372, 242] on span "14 14" at bounding box center [386, 244] width 60 height 8
click at [372, 242] on input "14" at bounding box center [386, 243] width 60 height 7
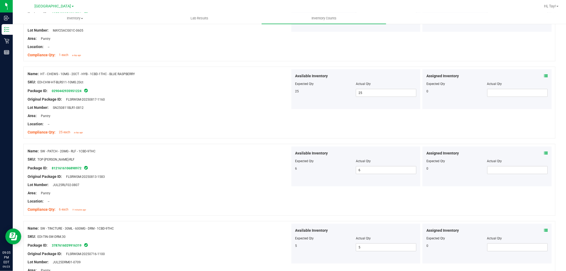
scroll to position [278, 0]
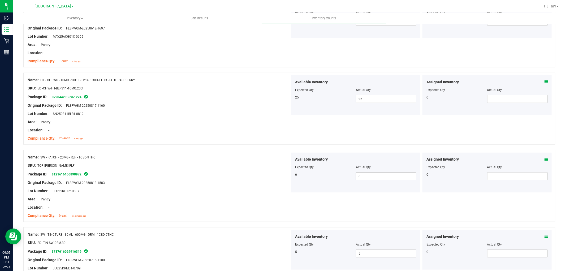
click at [368, 175] on span "6 6" at bounding box center [386, 176] width 60 height 8
click at [368, 175] on input "6" at bounding box center [386, 175] width 60 height 7
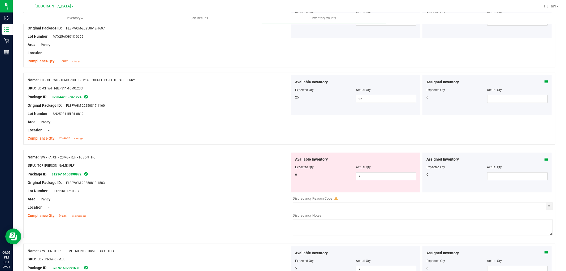
click at [266, 167] on div "SKU: TOP-[PERSON_NAME]-RLF" at bounding box center [159, 166] width 263 height 6
click at [367, 177] on span "7 7" at bounding box center [386, 176] width 60 height 8
click at [367, 177] on input "7" at bounding box center [386, 175] width 60 height 7
click at [226, 174] on div "Package ID: 8121616106898972" at bounding box center [159, 174] width 263 height 6
click at [370, 179] on span "11 11" at bounding box center [386, 176] width 60 height 8
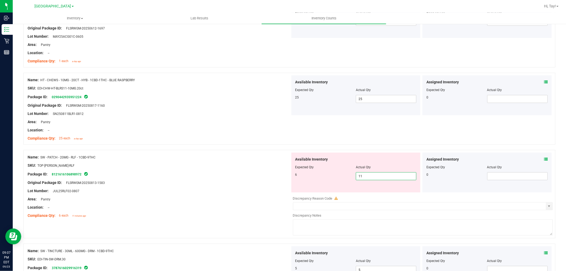
click at [370, 179] on input "11" at bounding box center [386, 175] width 60 height 7
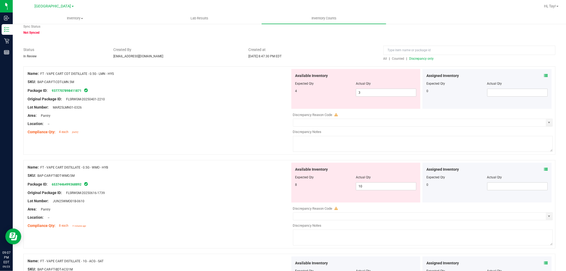
scroll to position [0, 0]
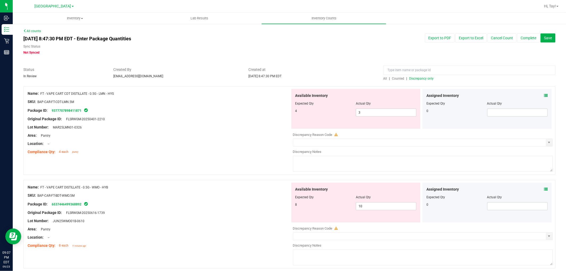
click at [414, 77] on span "Discrepancy only" at bounding box center [421, 79] width 24 height 4
click at [386, 111] on span "3 3" at bounding box center [386, 112] width 60 height 8
click at [386, 111] on input "3" at bounding box center [386, 112] width 60 height 7
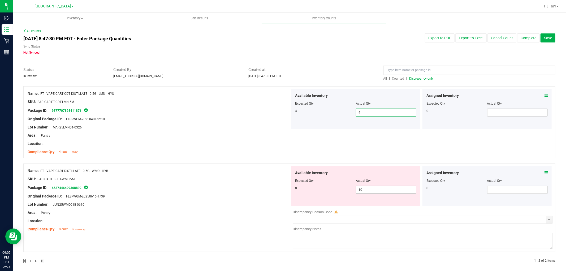
click at [361, 189] on span "10 10" at bounding box center [386, 190] width 60 height 8
click at [361, 189] on input "10" at bounding box center [386, 189] width 60 height 7
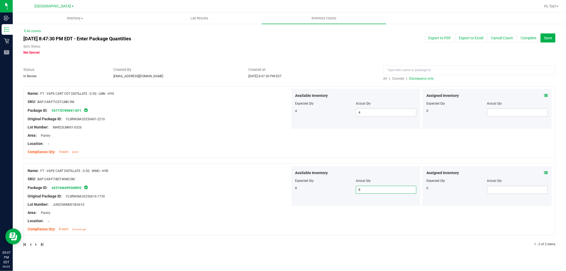
click at [421, 80] on div "All | Counted | Discrepancy only" at bounding box center [469, 78] width 172 height 5
click at [422, 79] on span "Discrepancy only" at bounding box center [421, 79] width 24 height 4
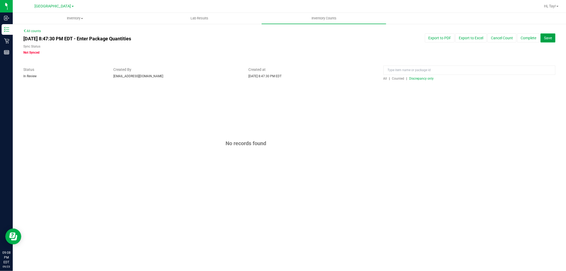
click at [545, 39] on span "Save" at bounding box center [548, 38] width 8 height 4
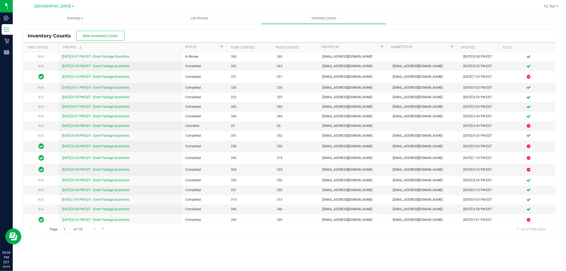
click at [242, 38] on div "Inventory Counts New Inventory Count" at bounding box center [289, 35] width 531 height 13
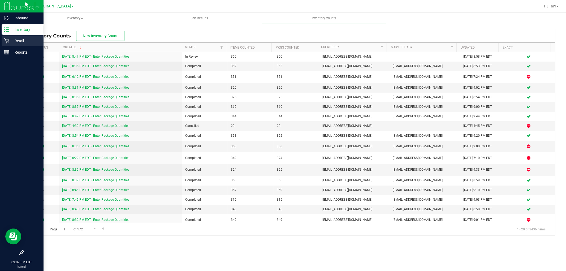
click at [17, 39] on p "Retail" at bounding box center [25, 41] width 32 height 6
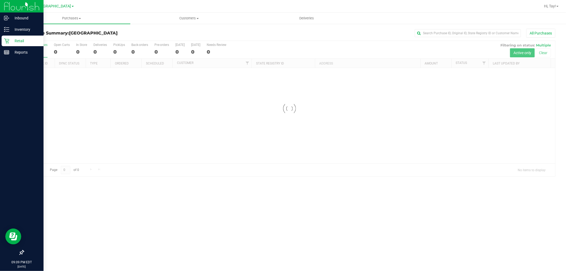
click at [340, 49] on div at bounding box center [289, 108] width 531 height 135
click at [113, 54] on div "0" at bounding box center [119, 52] width 12 height 6
click at [0, 0] on input "PickUps 0" at bounding box center [0, 0] width 0 height 0
click at [323, 44] on div at bounding box center [289, 146] width 531 height 210
click at [234, 116] on div "No results found." at bounding box center [289, 171] width 531 height 206
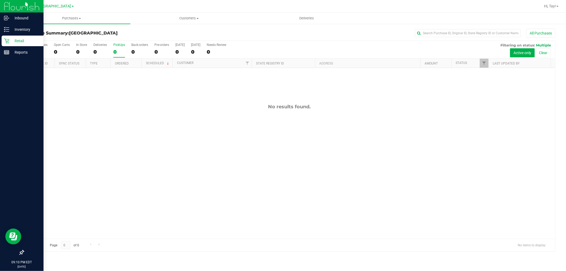
click at [228, 119] on div "No results found." at bounding box center [289, 171] width 531 height 206
click at [340, 51] on div "All Purchases 0 Open Carts 0 In Store 0 Deliveries 0 PickUps 0 Back-orders 0 Pr…" at bounding box center [289, 50] width 531 height 18
click at [545, 5] on span "Hi, Tay!" at bounding box center [550, 6] width 12 height 4
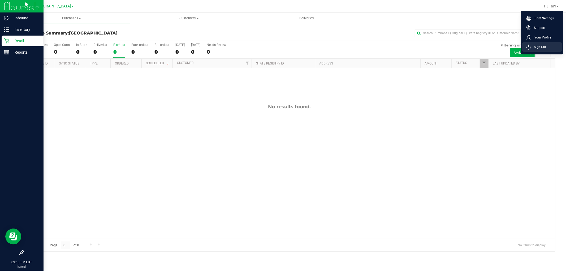
click at [542, 45] on span "Sign Out" at bounding box center [537, 46] width 15 height 5
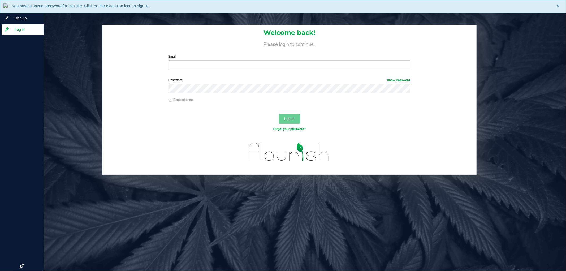
click at [510, 47] on div "Welcome back! Please login to continue. Email Required Please format your email…" at bounding box center [289, 100] width 561 height 150
